Goal: Navigation & Orientation: Find specific page/section

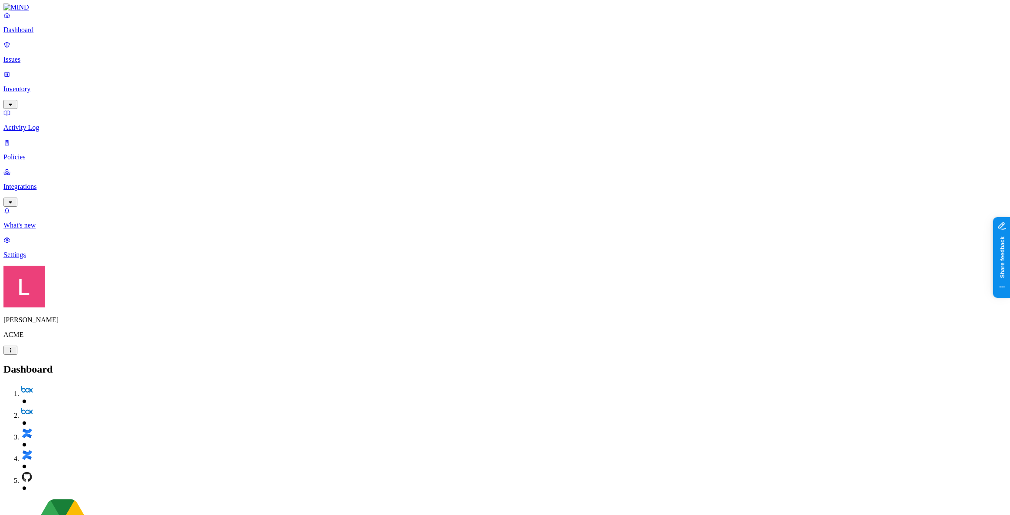
click at [57, 85] on p "Inventory" at bounding box center [504, 89] width 1003 height 8
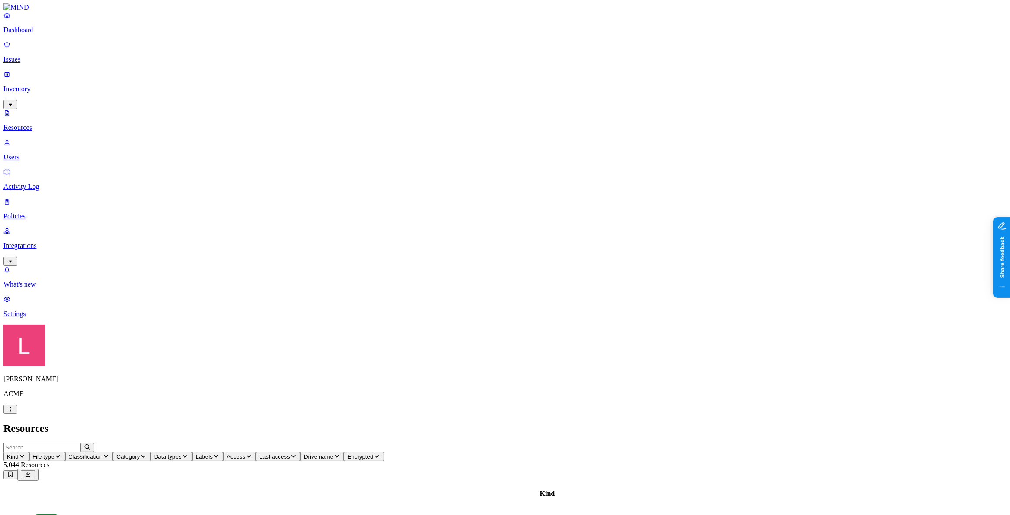
click at [62, 138] on link "Users" at bounding box center [504, 149] width 1003 height 23
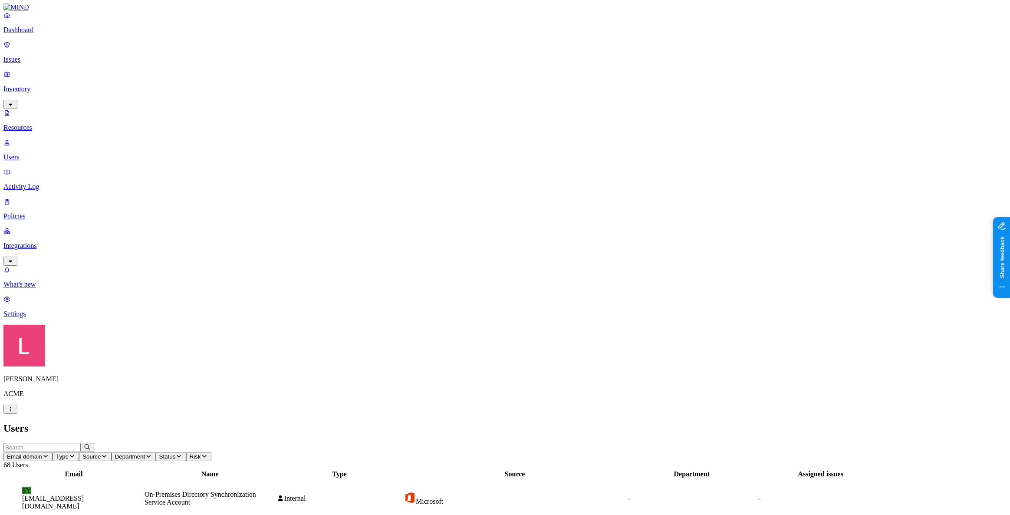
click at [108, 453] on icon "button" at bounding box center [104, 456] width 7 height 6
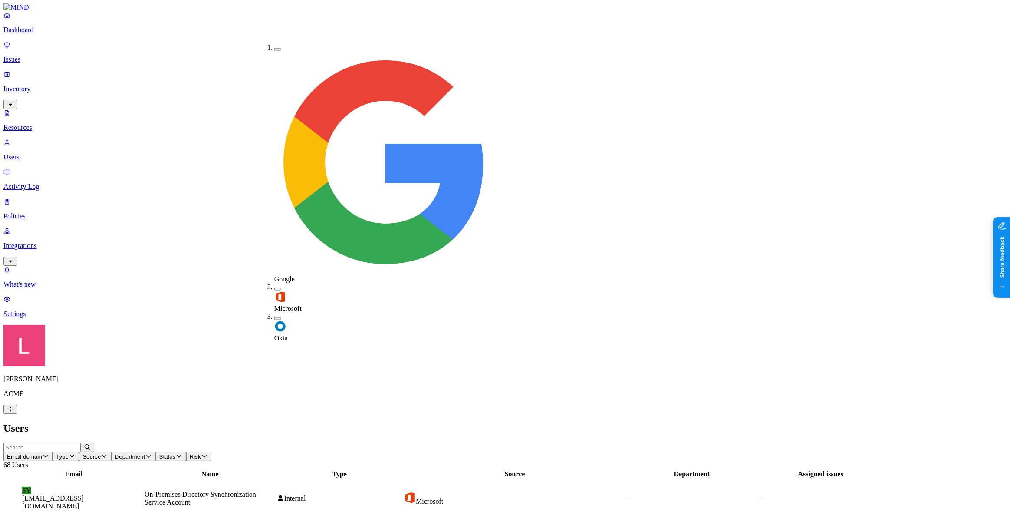
click at [274, 313] on div "Okta" at bounding box center [274, 328] width 0 height 30
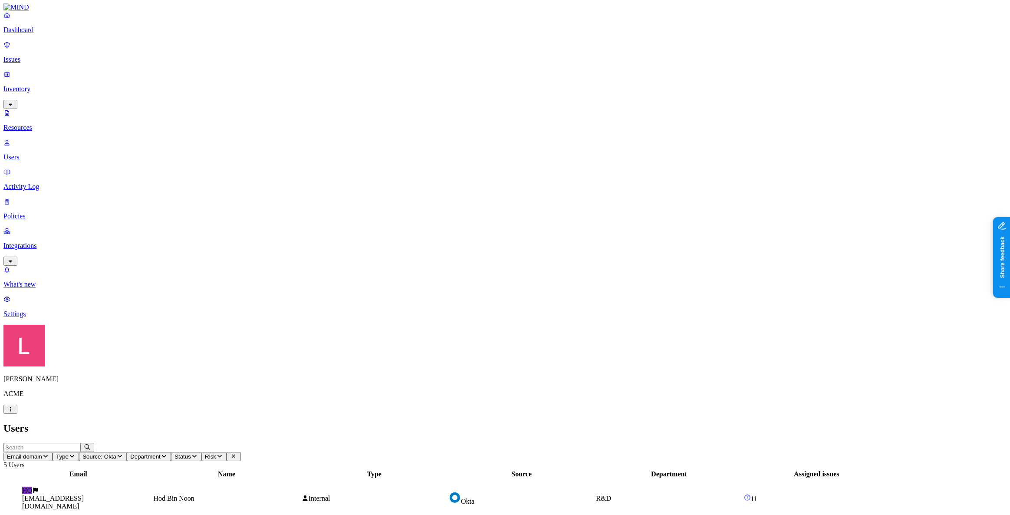
click at [135, 494] on figcaption "[EMAIL_ADDRESS][DOMAIN_NAME]" at bounding box center [78, 502] width 112 height 16
click at [43, 34] on link "Dashboard" at bounding box center [504, 22] width 1003 height 23
